Goal: Task Accomplishment & Management: Manage account settings

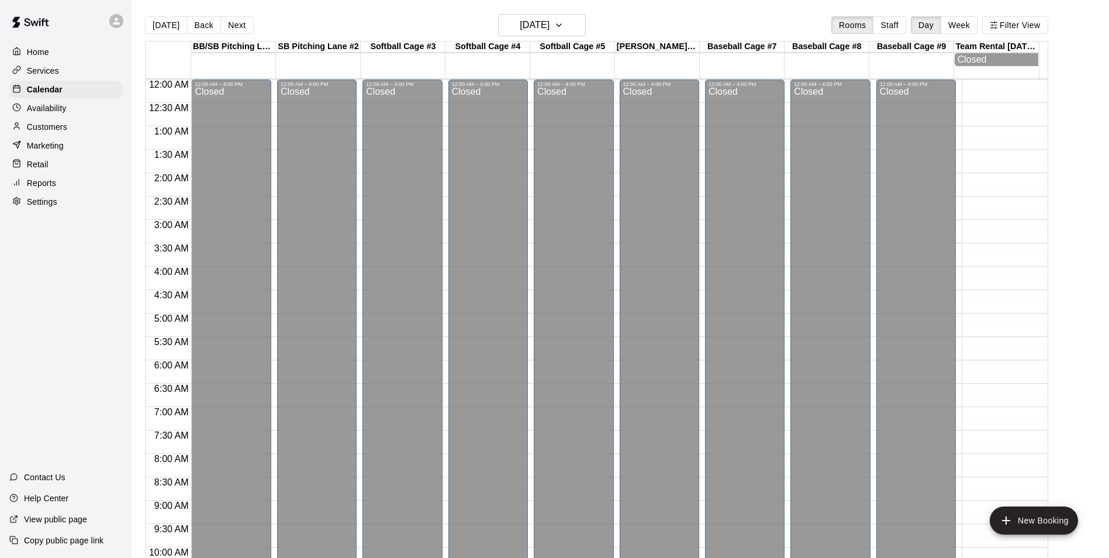
scroll to position [594, 0]
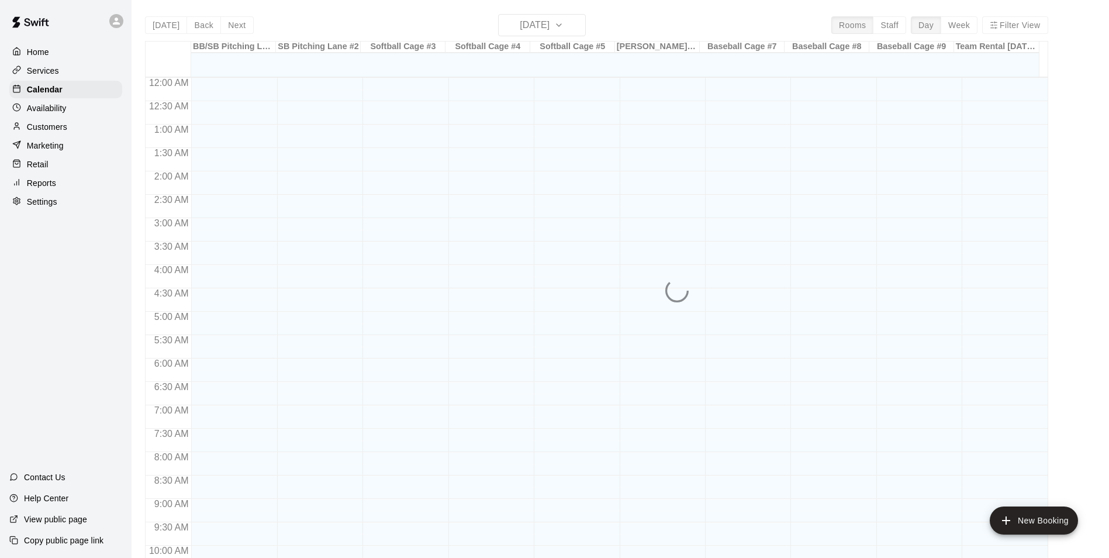
scroll to position [594, 0]
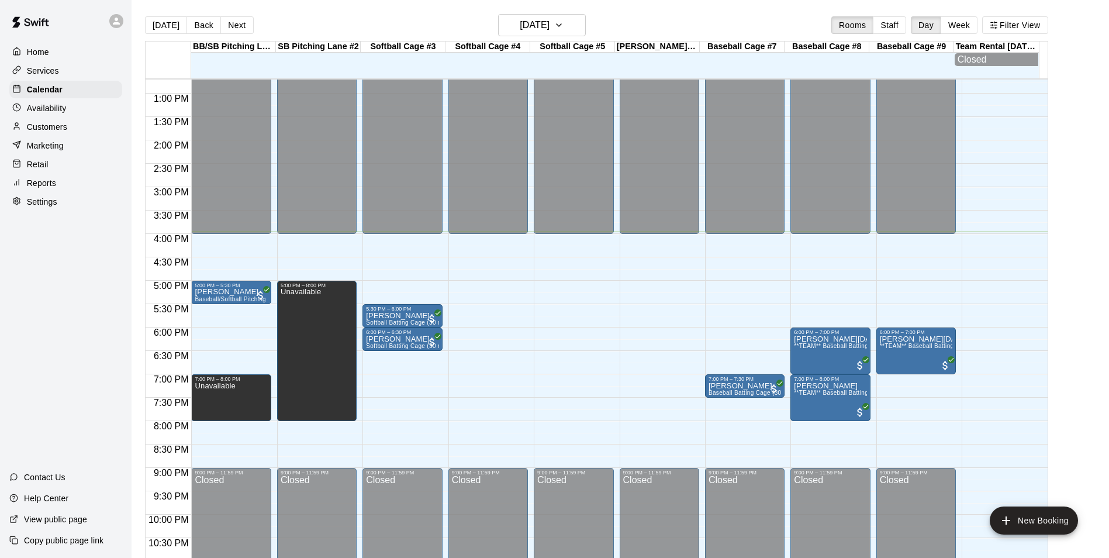
click at [542, 240] on div "12:00 AM – 4:00 PM Closed 9:00 PM – 11:59 PM Closed" at bounding box center [573, 47] width 79 height 1122
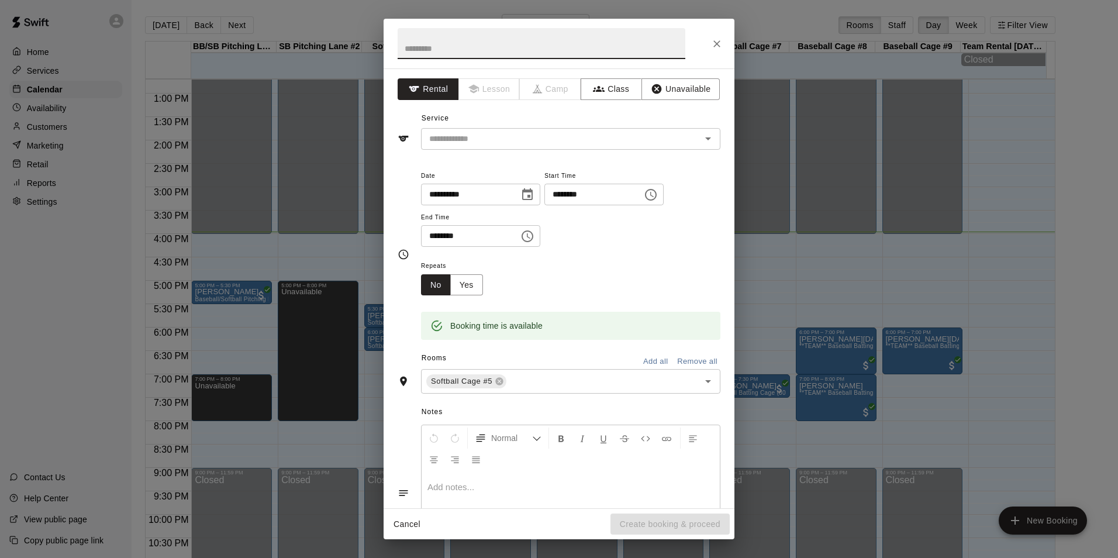
click at [434, 236] on input "********" at bounding box center [466, 236] width 90 height 22
type input "********"
click at [693, 89] on button "Unavailable" at bounding box center [680, 89] width 78 height 22
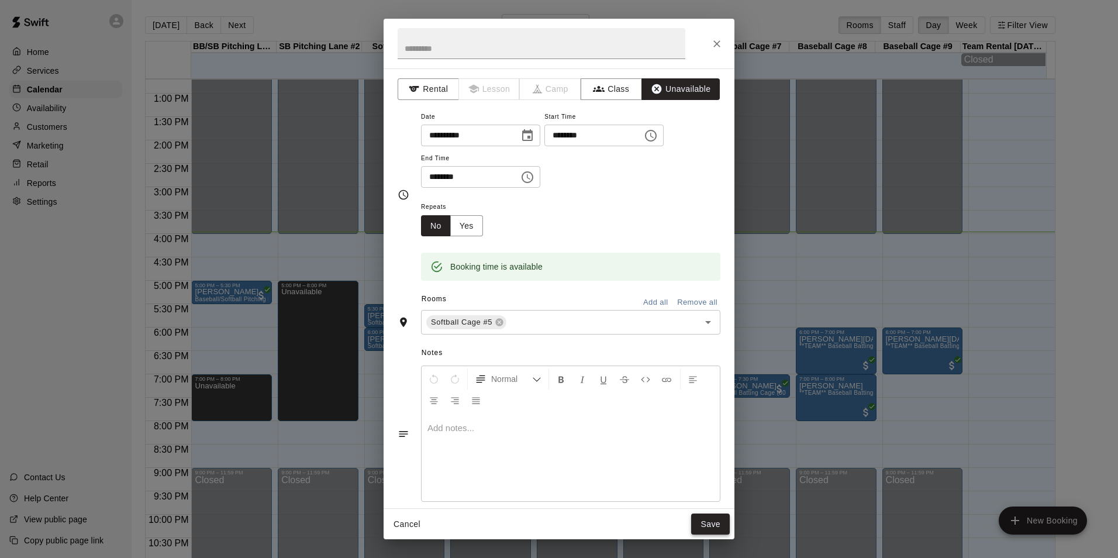
click at [711, 526] on button "Save" at bounding box center [710, 524] width 39 height 22
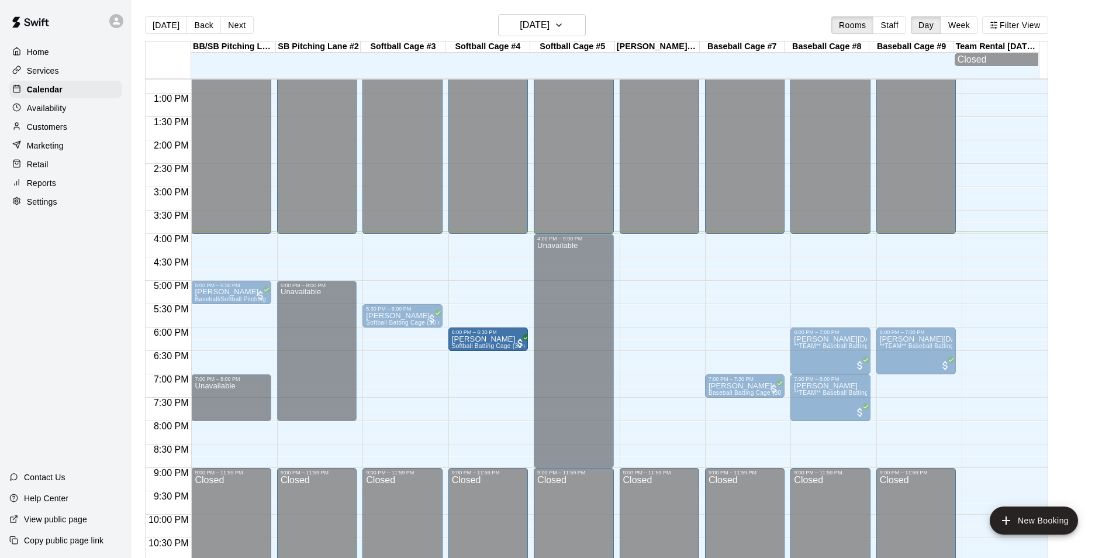
drag, startPoint x: 409, startPoint y: 345, endPoint x: 470, endPoint y: 347, distance: 60.8
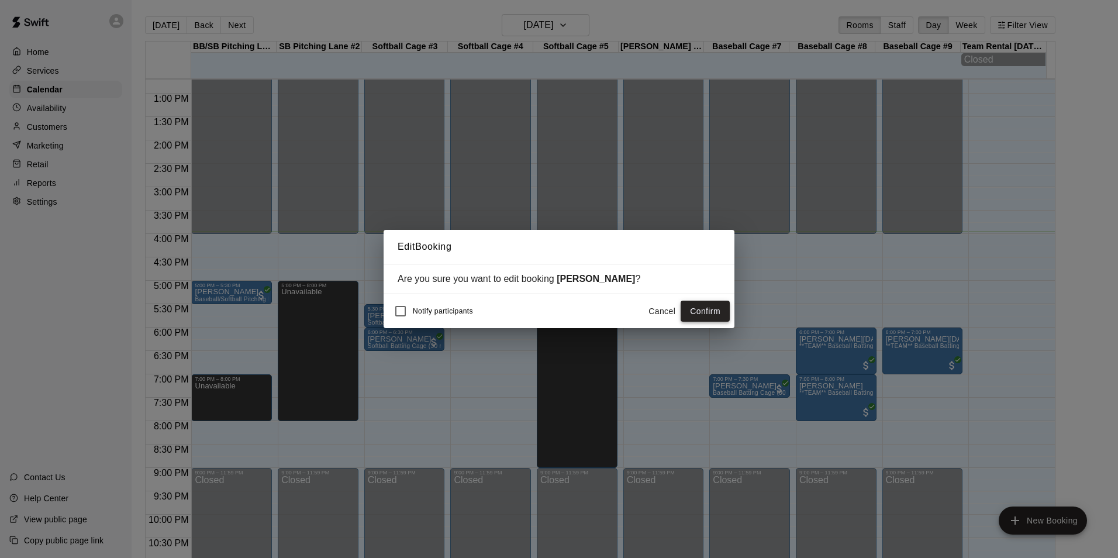
click at [707, 311] on button "Confirm" at bounding box center [704, 311] width 49 height 22
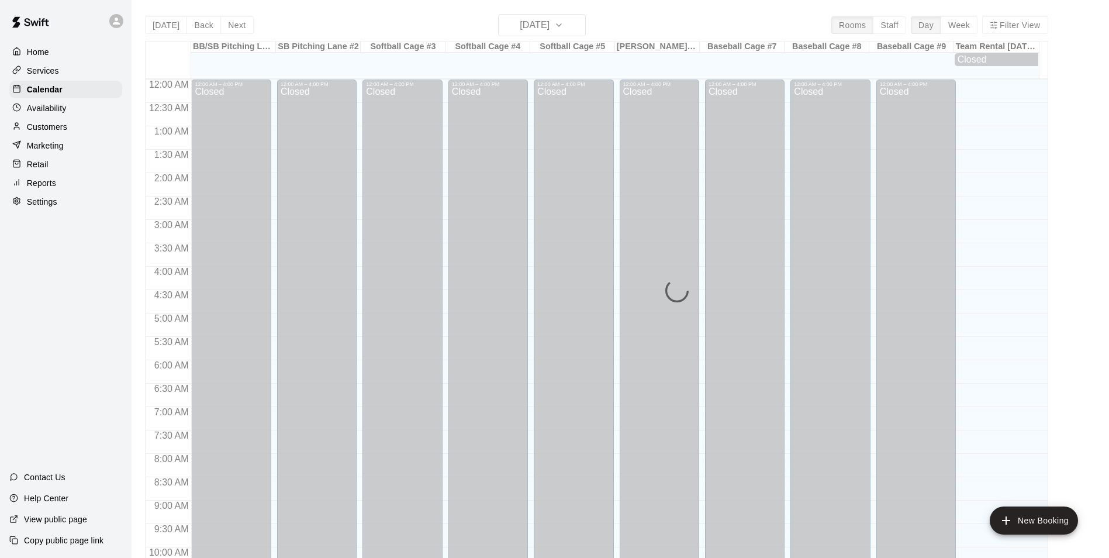
scroll to position [594, 0]
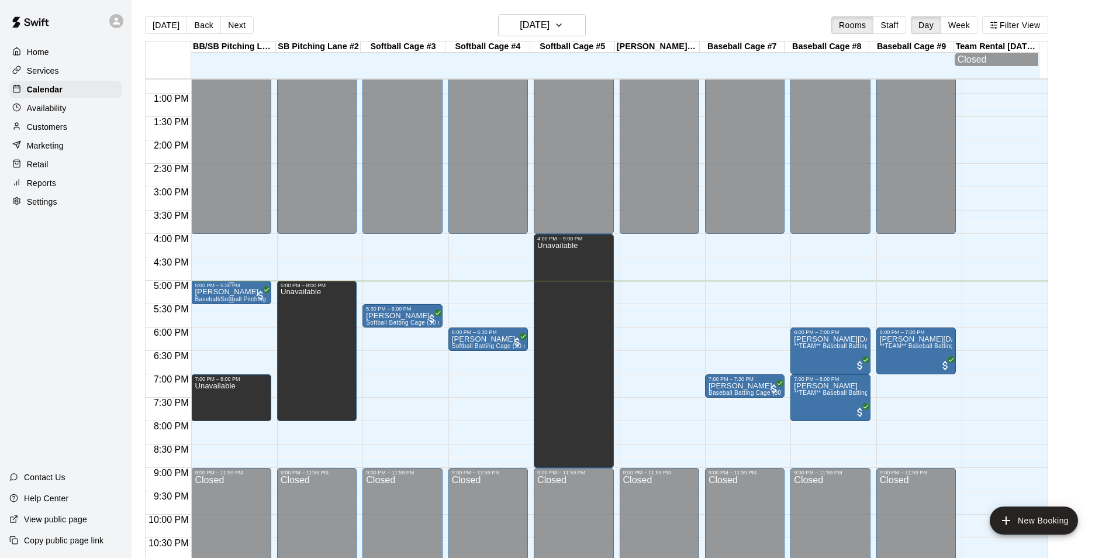
click at [234, 288] on div "5:00 PM – 5:30 PM" at bounding box center [231, 285] width 72 height 6
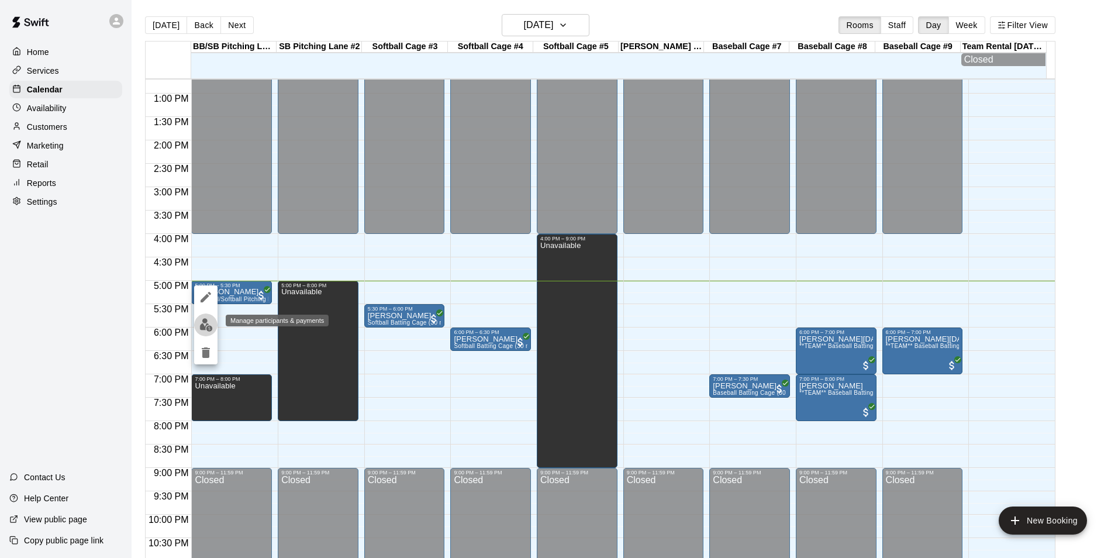
click at [202, 323] on img "edit" at bounding box center [205, 324] width 13 height 13
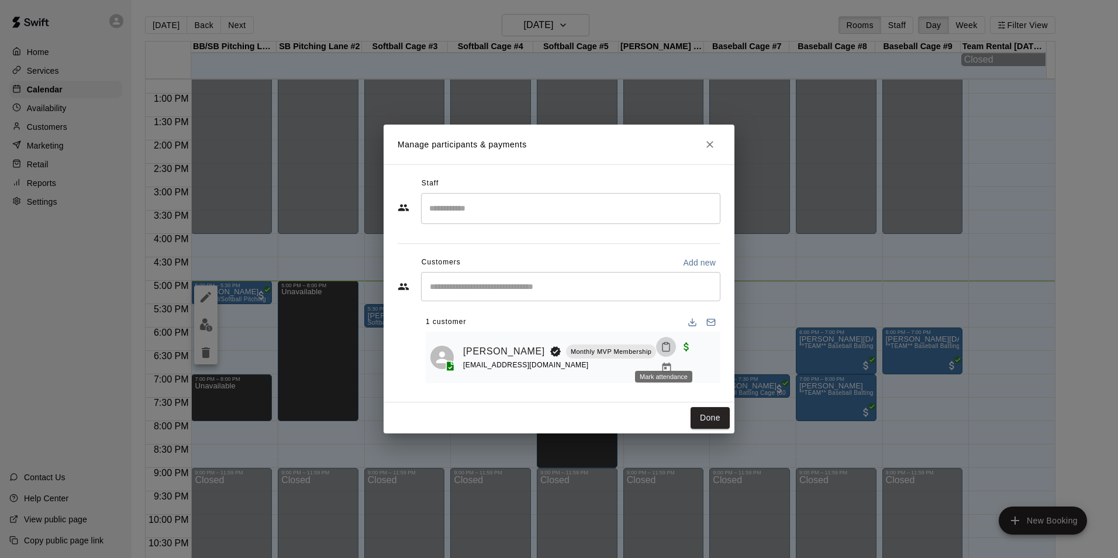
click at [662, 351] on icon "Mark attendance" at bounding box center [665, 346] width 11 height 11
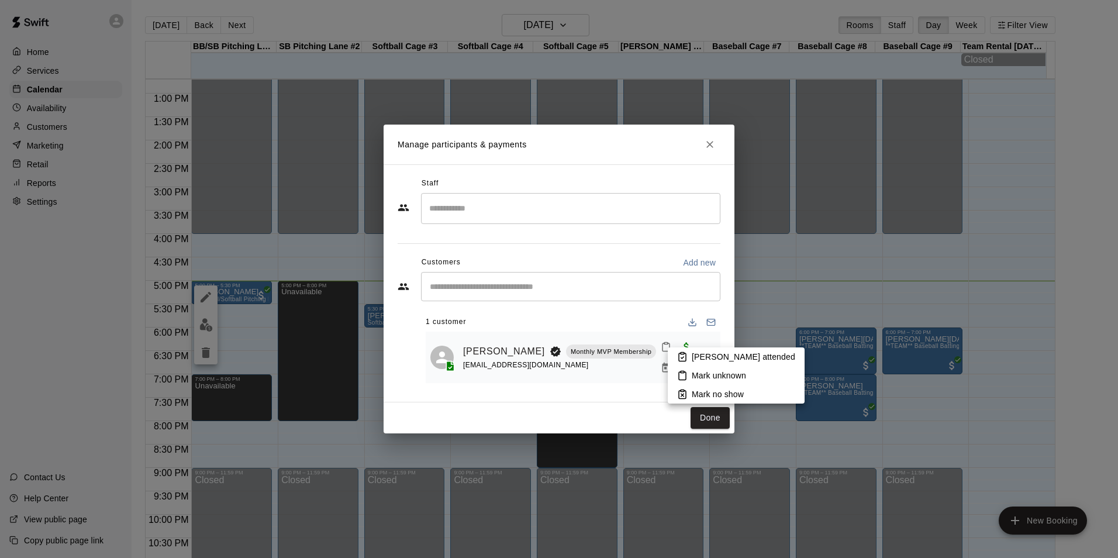
click at [717, 352] on p "Mark attended" at bounding box center [742, 357] width 103 height 12
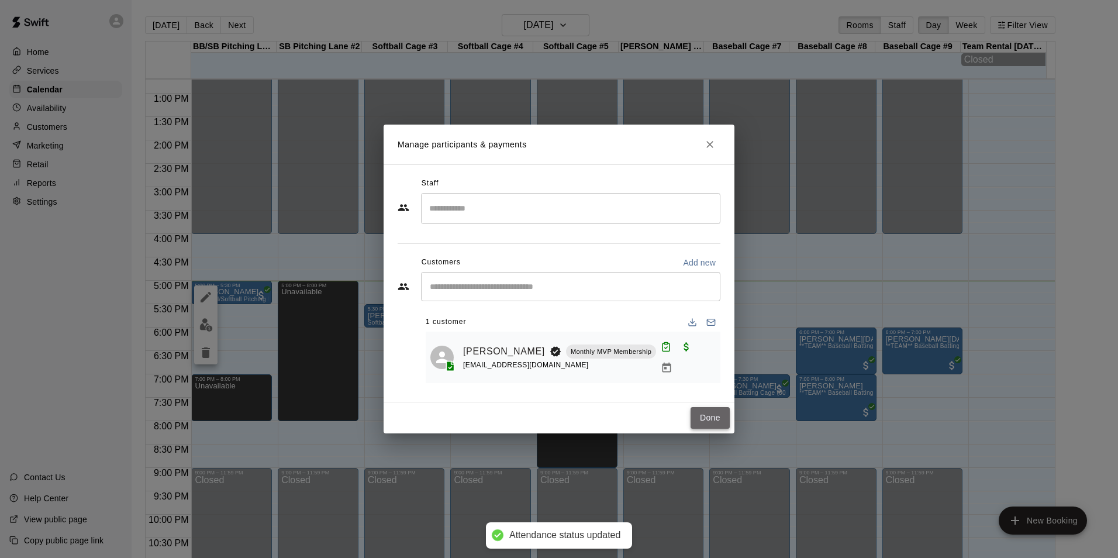
click at [720, 419] on button "Done" at bounding box center [709, 418] width 39 height 22
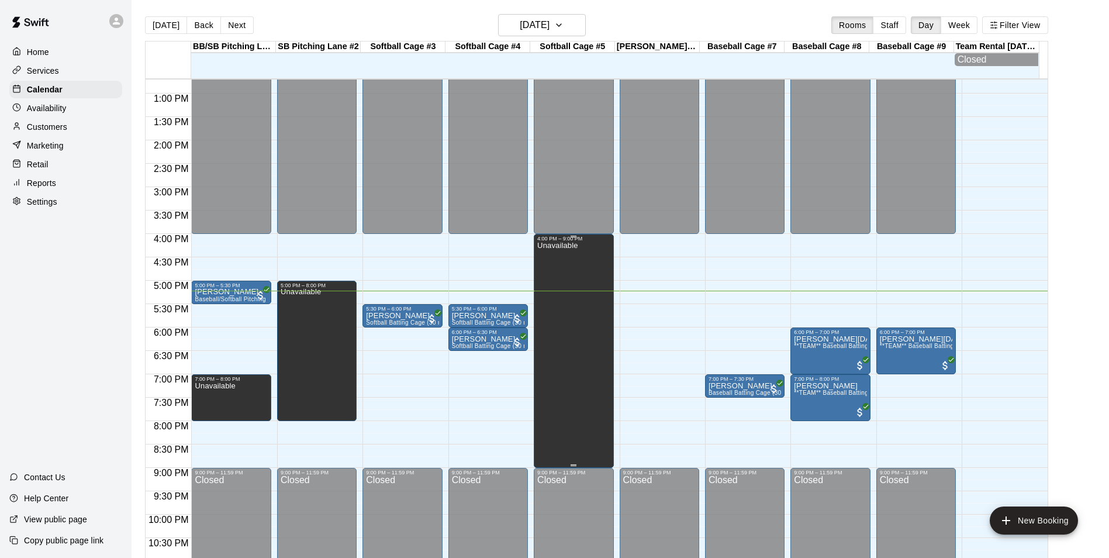
click at [557, 388] on div "Unavailable" at bounding box center [557, 520] width 40 height 558
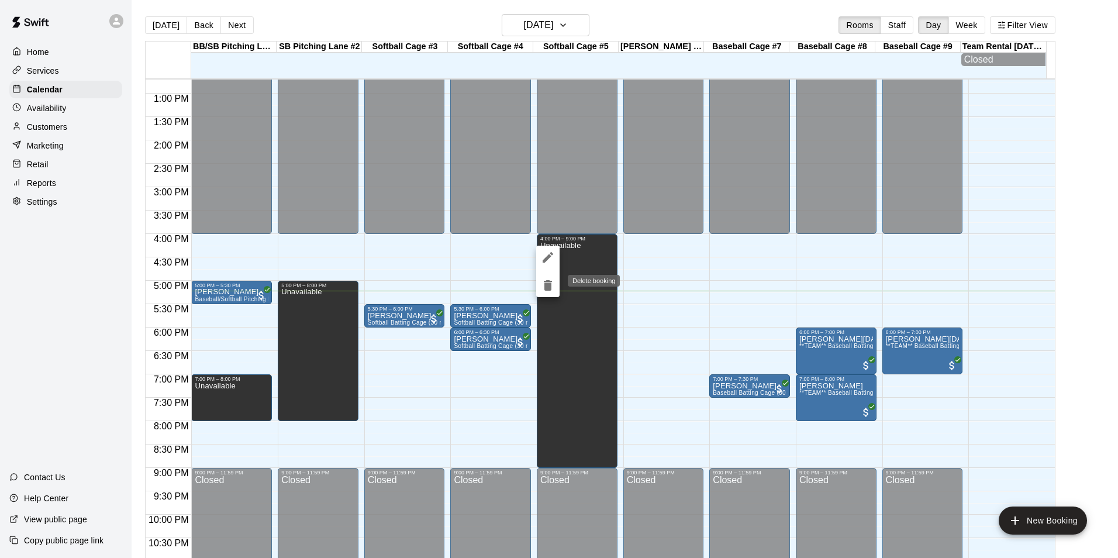
click at [547, 285] on icon "delete" at bounding box center [548, 285] width 8 height 11
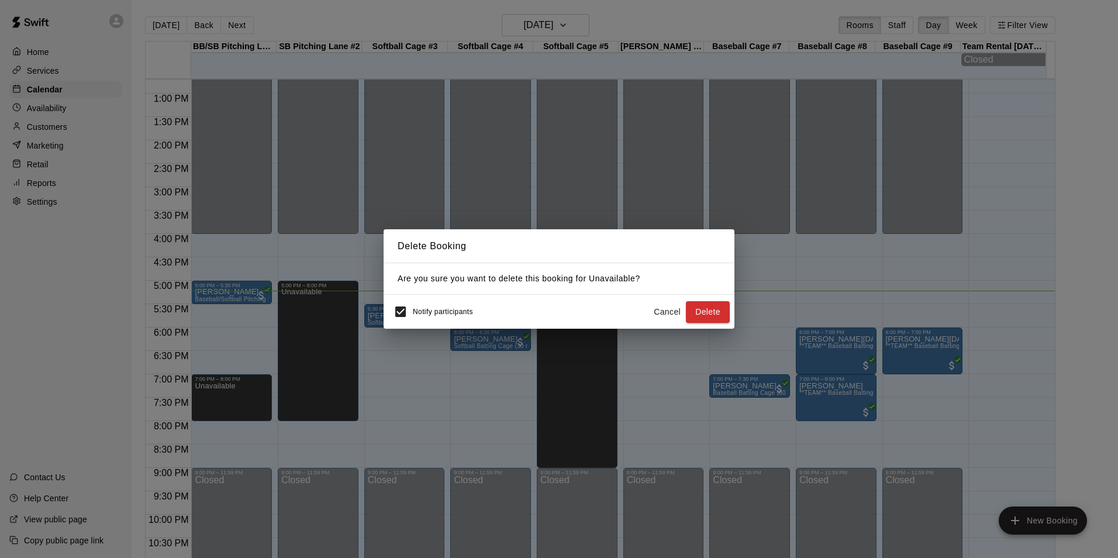
click at [716, 312] on button "Delete" at bounding box center [708, 312] width 44 height 22
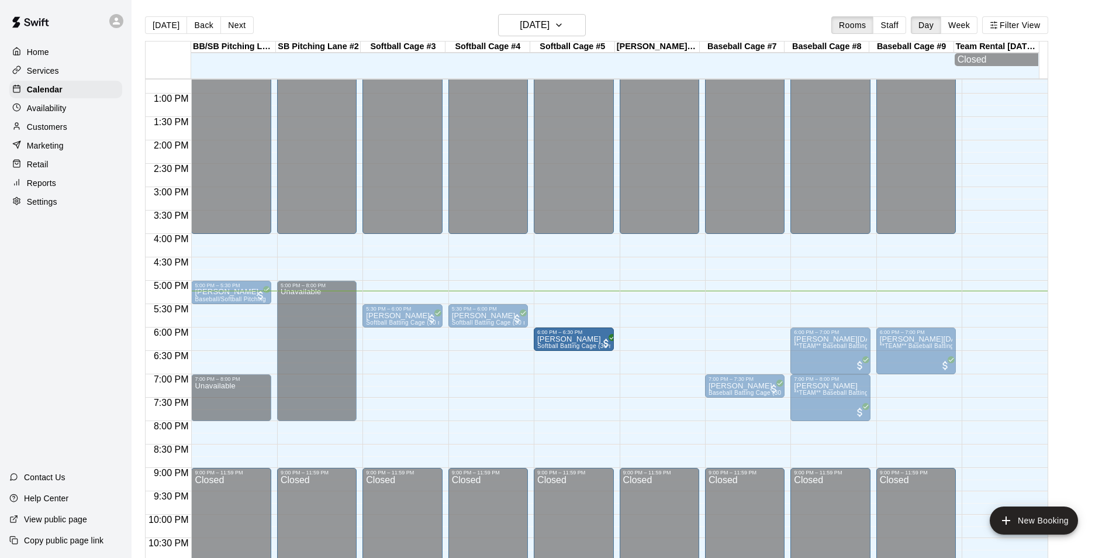
drag, startPoint x: 488, startPoint y: 339, endPoint x: 557, endPoint y: 340, distance: 69.0
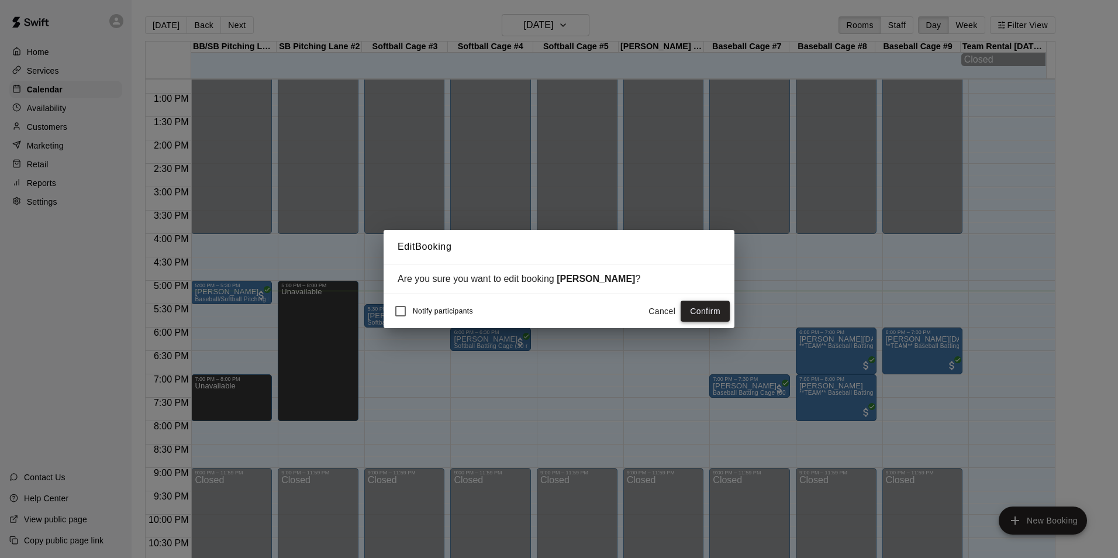
click at [704, 316] on button "Confirm" at bounding box center [704, 311] width 49 height 22
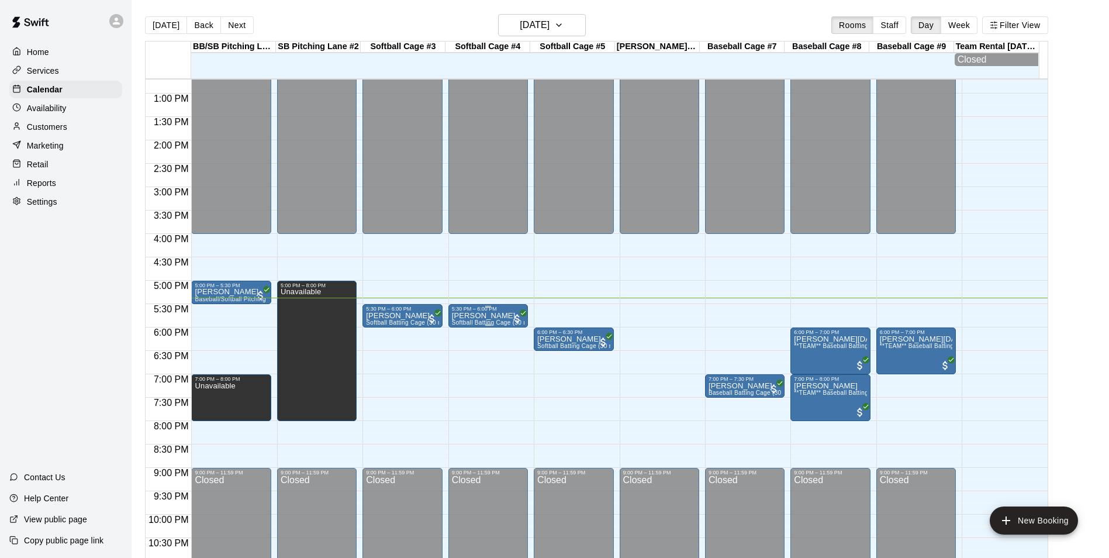
click at [497, 312] on div "5:30 PM – 6:00 PM" at bounding box center [488, 309] width 72 height 6
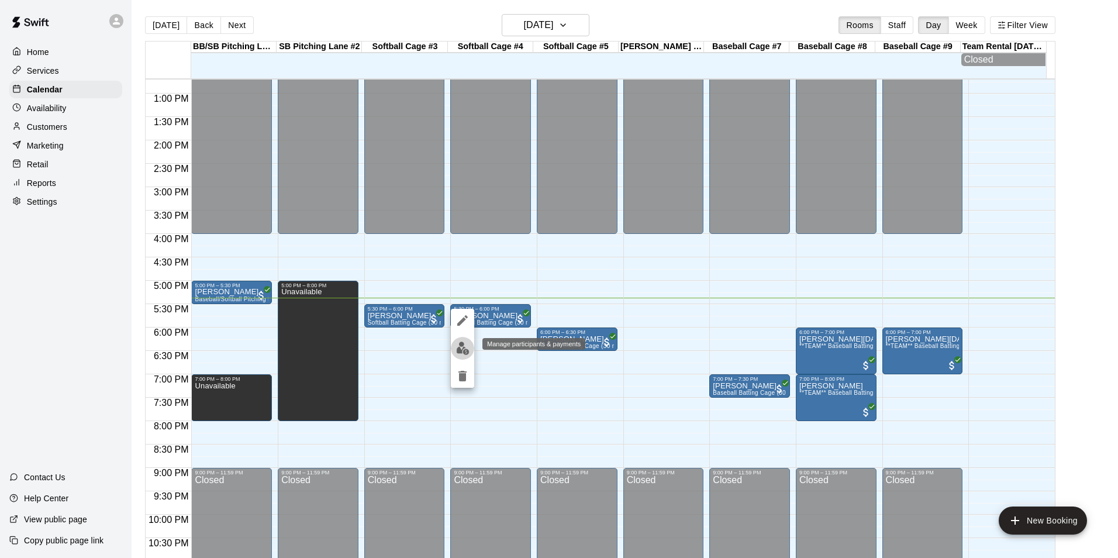
click at [462, 349] on img "edit" at bounding box center [462, 347] width 13 height 13
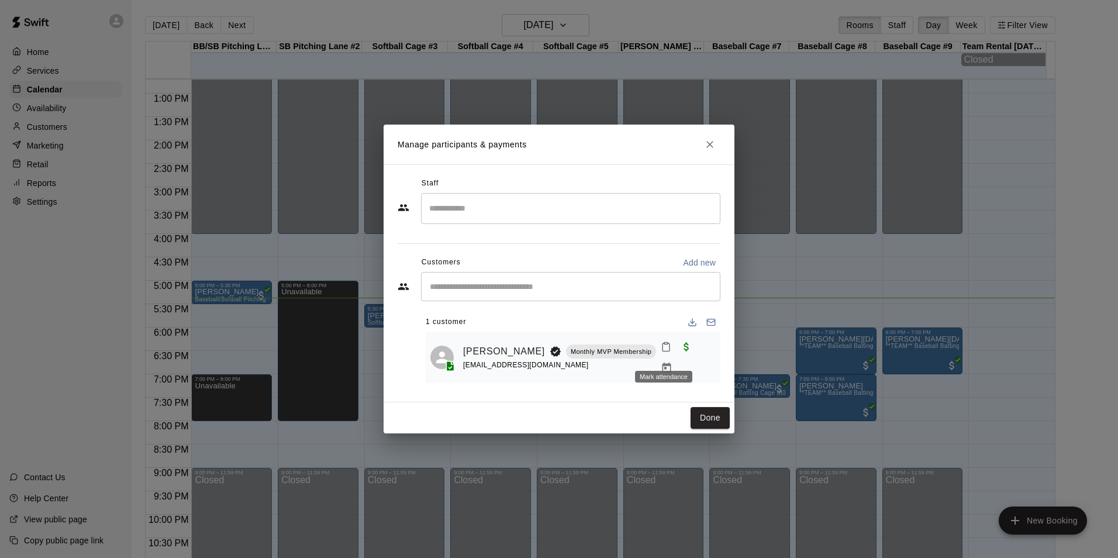
click at [662, 352] on icon "Mark attendance" at bounding box center [665, 346] width 11 height 11
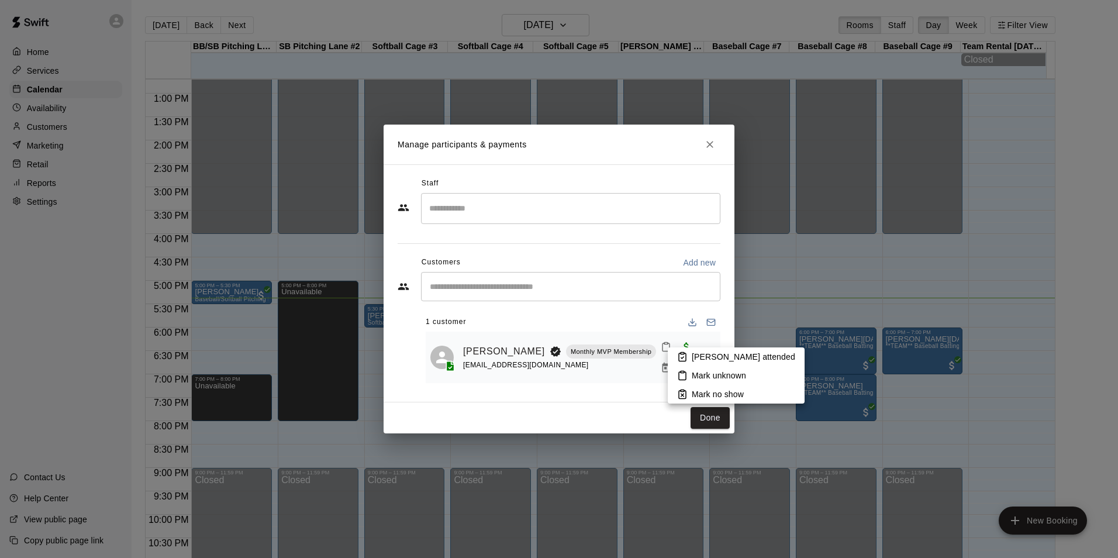
click at [706, 359] on p "Mark attended" at bounding box center [742, 357] width 103 height 12
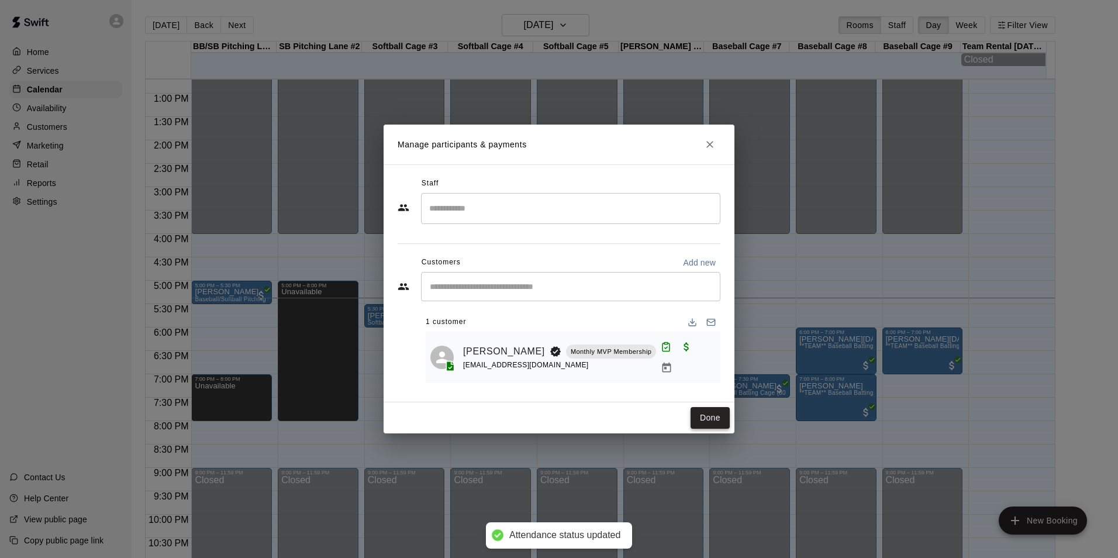
click at [713, 412] on button "Done" at bounding box center [709, 418] width 39 height 22
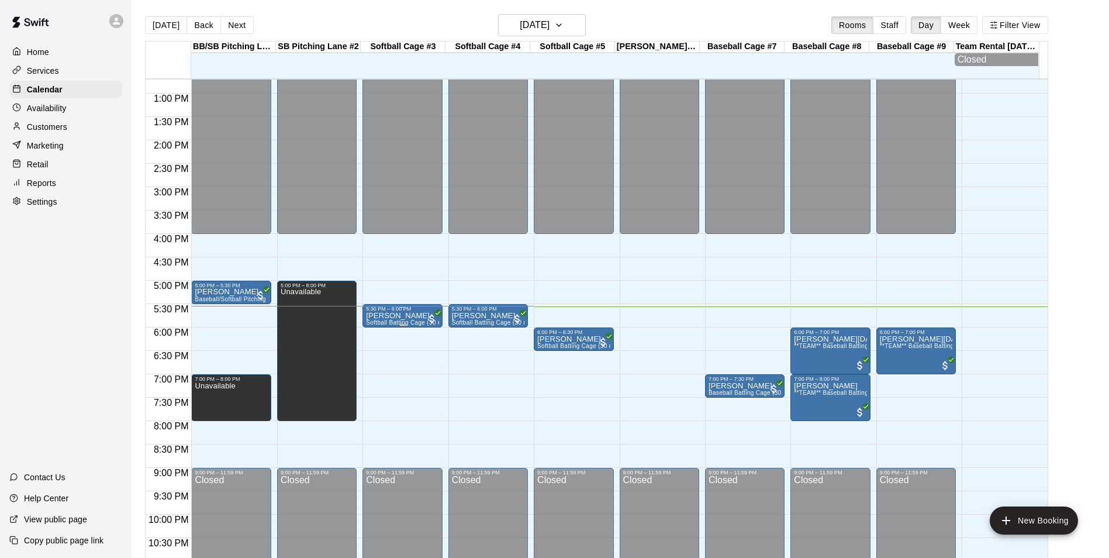
click at [416, 312] on div "5:30 PM – 6:00 PM" at bounding box center [402, 309] width 72 height 6
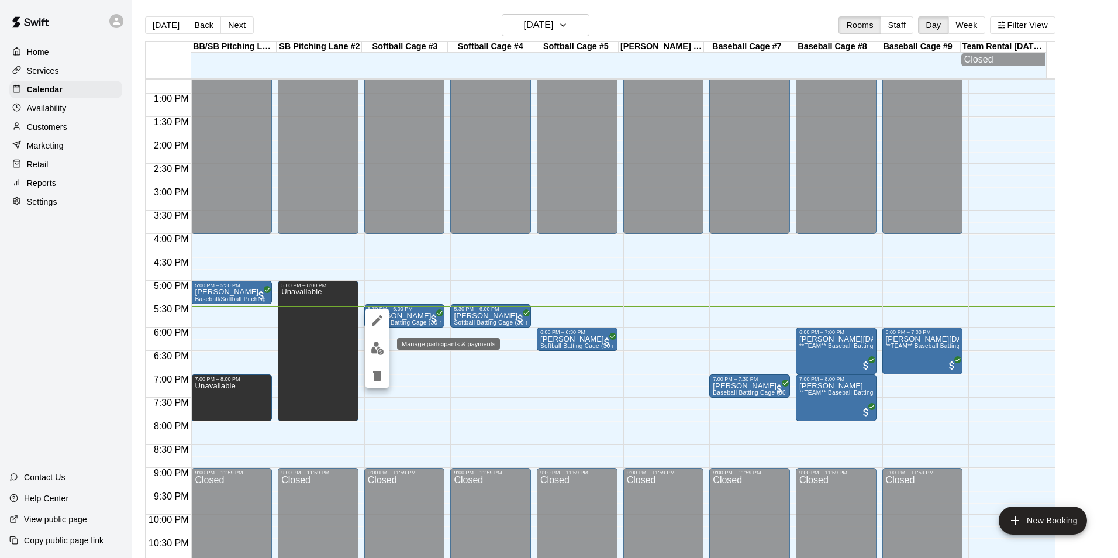
click at [375, 346] on img "edit" at bounding box center [377, 347] width 13 height 13
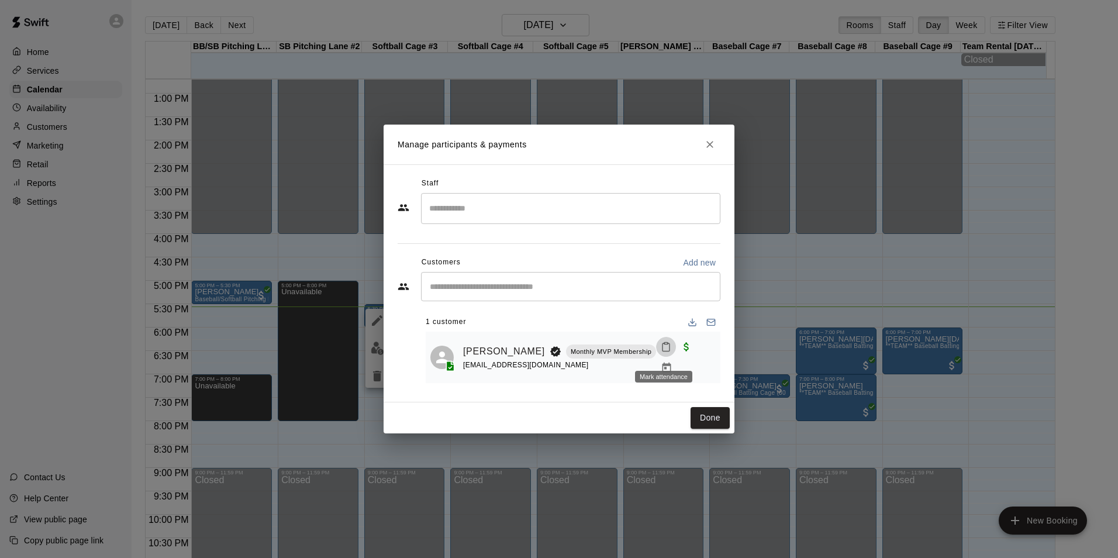
click at [662, 349] on icon "Mark attendance" at bounding box center [665, 347] width 7 height 8
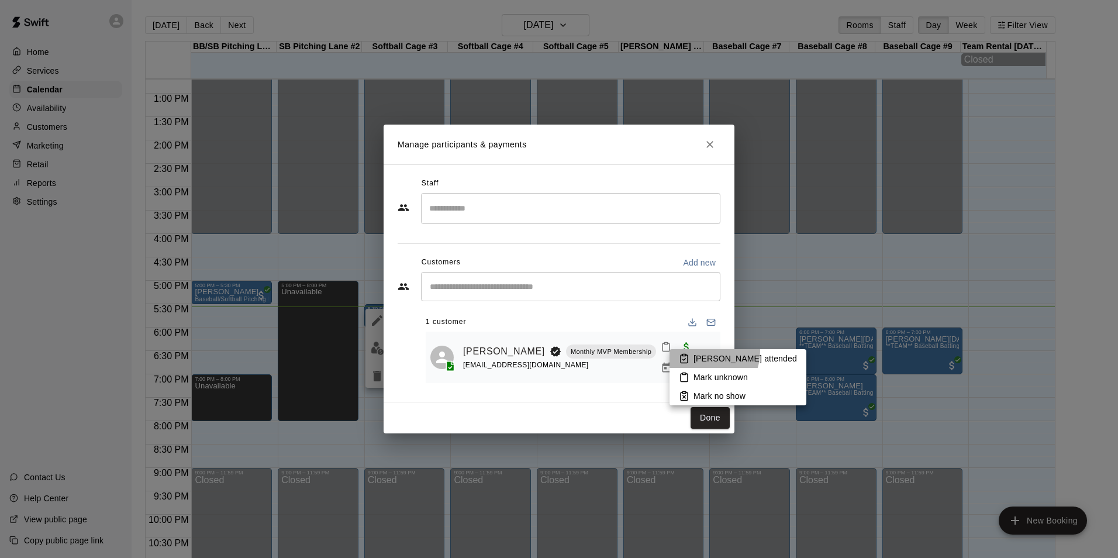
click at [700, 351] on li "Mark attended" at bounding box center [737, 358] width 137 height 19
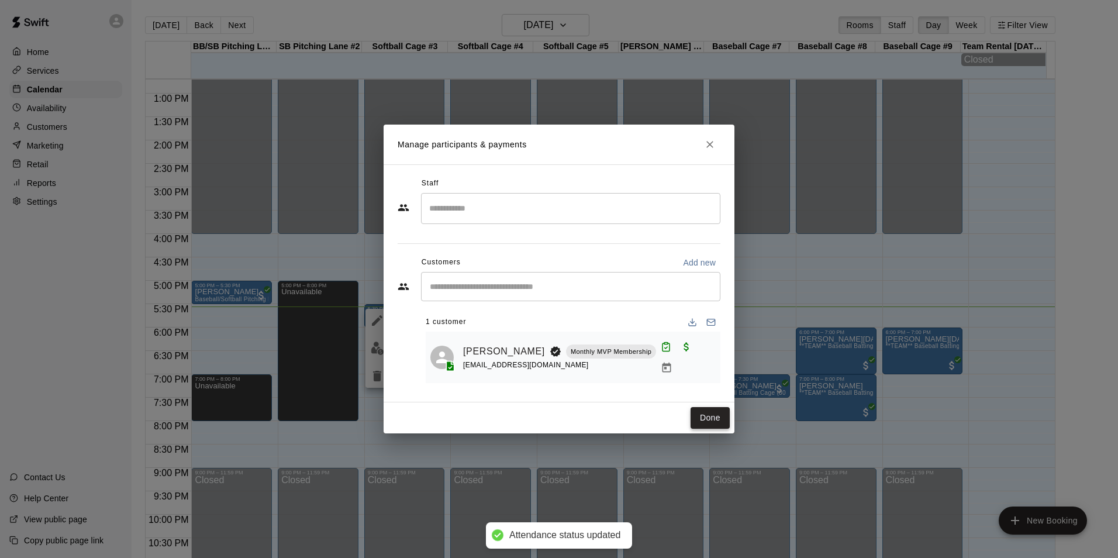
click at [711, 410] on button "Done" at bounding box center [709, 418] width 39 height 22
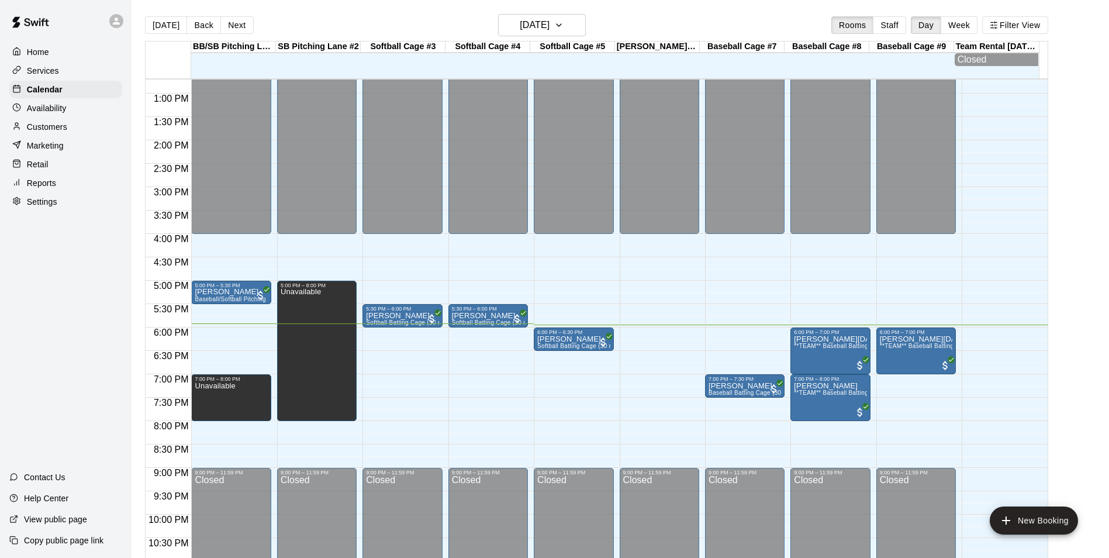
click at [728, 331] on div "12:00 AM – 4:00 PM Closed 7:00 PM – 7:30 PM jose ozuna Baseball Batting Cage (3…" at bounding box center [744, 47] width 79 height 1122
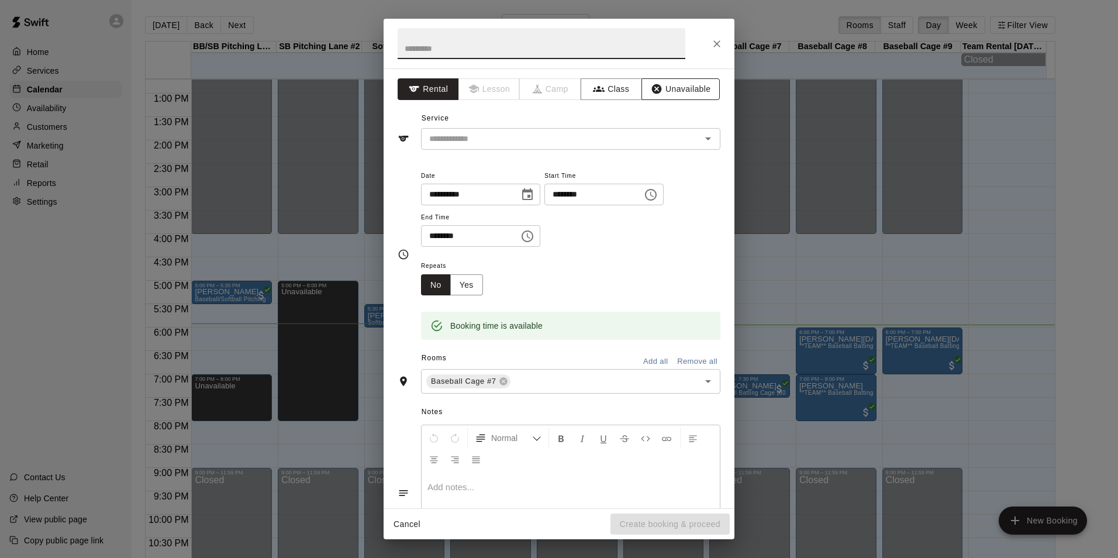
click at [687, 84] on button "Unavailable" at bounding box center [680, 89] width 78 height 22
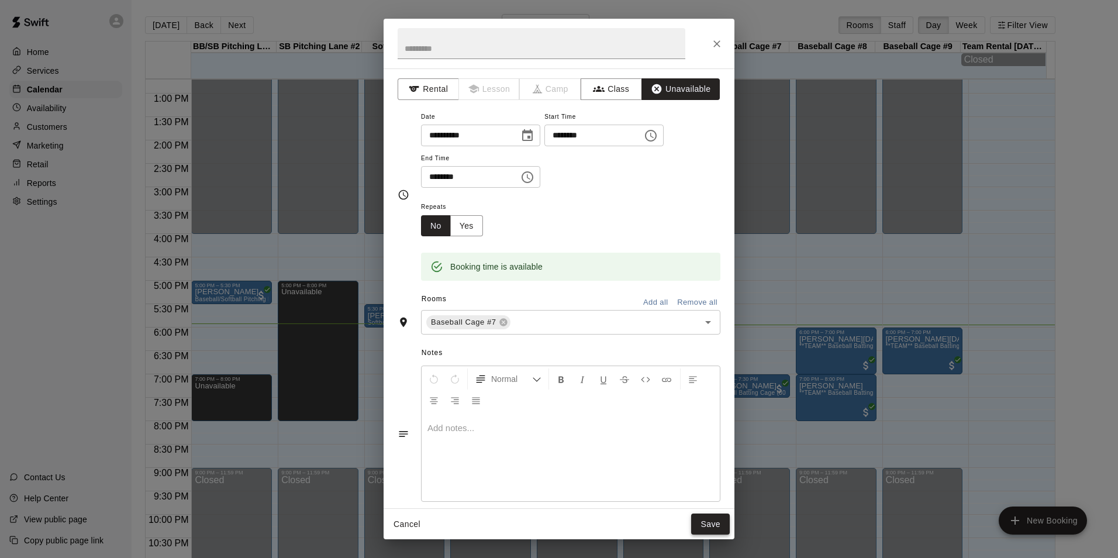
click at [720, 520] on button "Save" at bounding box center [710, 524] width 39 height 22
